Goal: Task Accomplishment & Management: Manage account settings

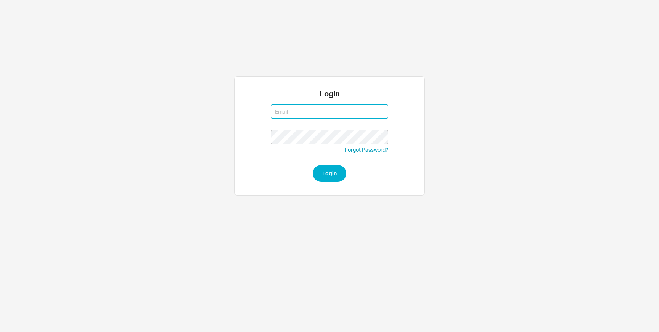
type input "michalt@qualitybath.com"
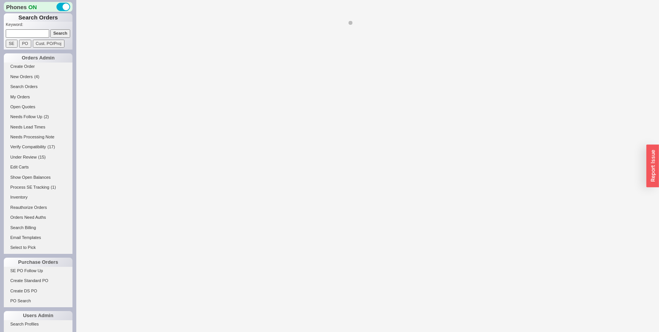
select select "LOW"
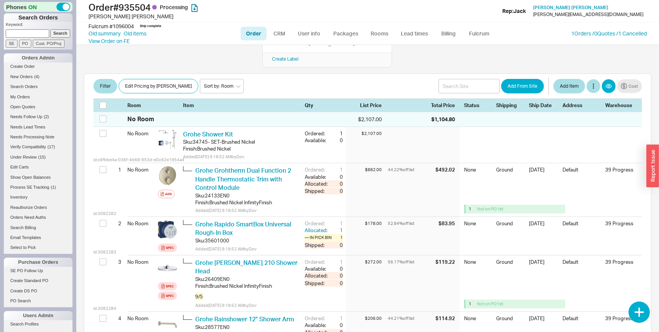
scroll to position [123, 0]
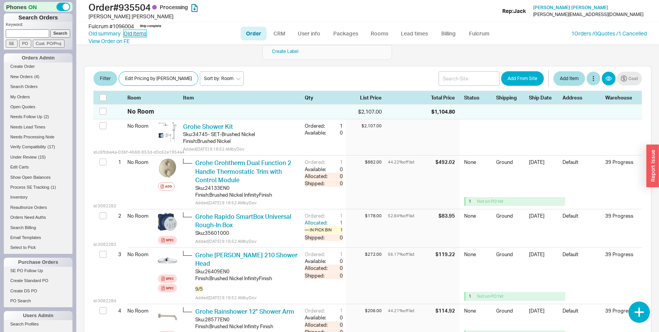
click at [141, 34] on link "Old items" at bounding box center [134, 34] width 23 height 8
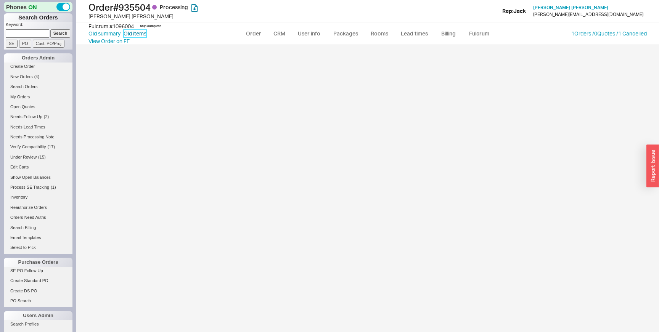
select select "3"
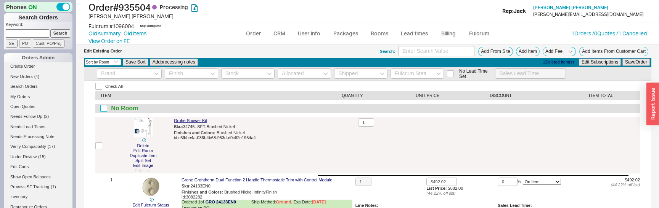
click at [103, 110] on input "checkbox" at bounding box center [103, 108] width 7 height 7
checkbox input "true"
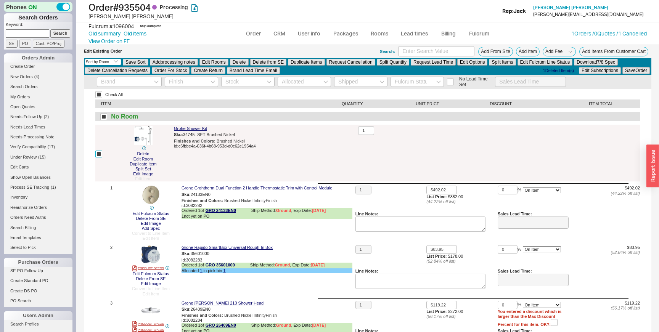
click at [97, 152] on input "checkbox" at bounding box center [98, 154] width 7 height 7
checkbox input "false"
